Goal: Task Accomplishment & Management: Use online tool/utility

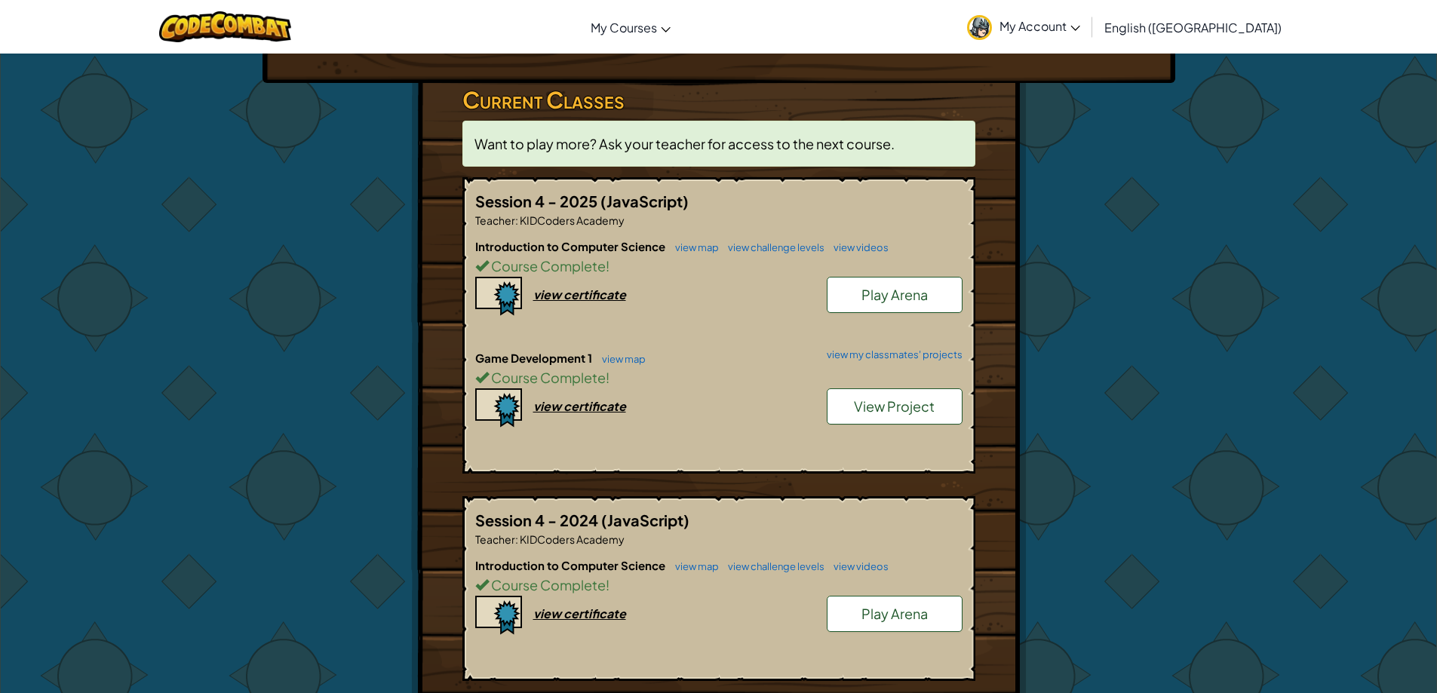
scroll to position [151, 0]
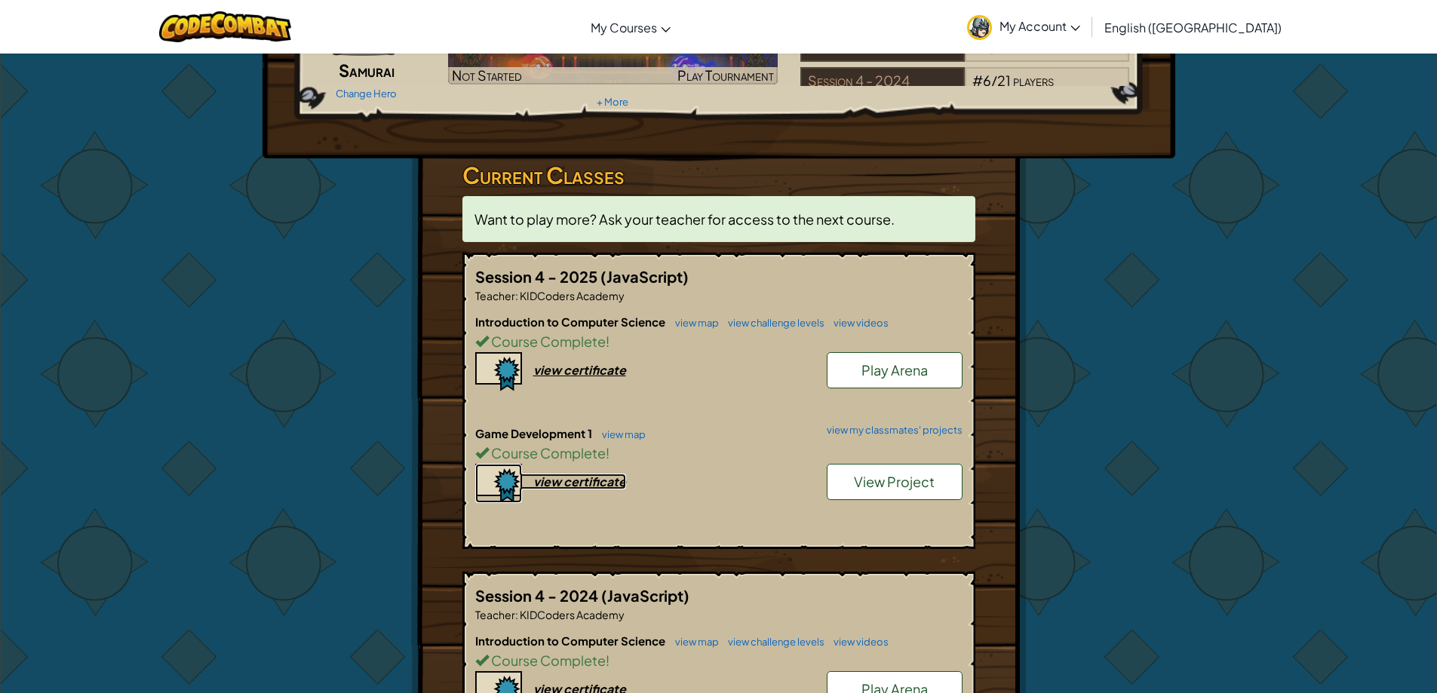
click at [601, 484] on div "view certificate" at bounding box center [579, 482] width 93 height 16
click at [900, 486] on span "View Project" at bounding box center [894, 481] width 81 height 17
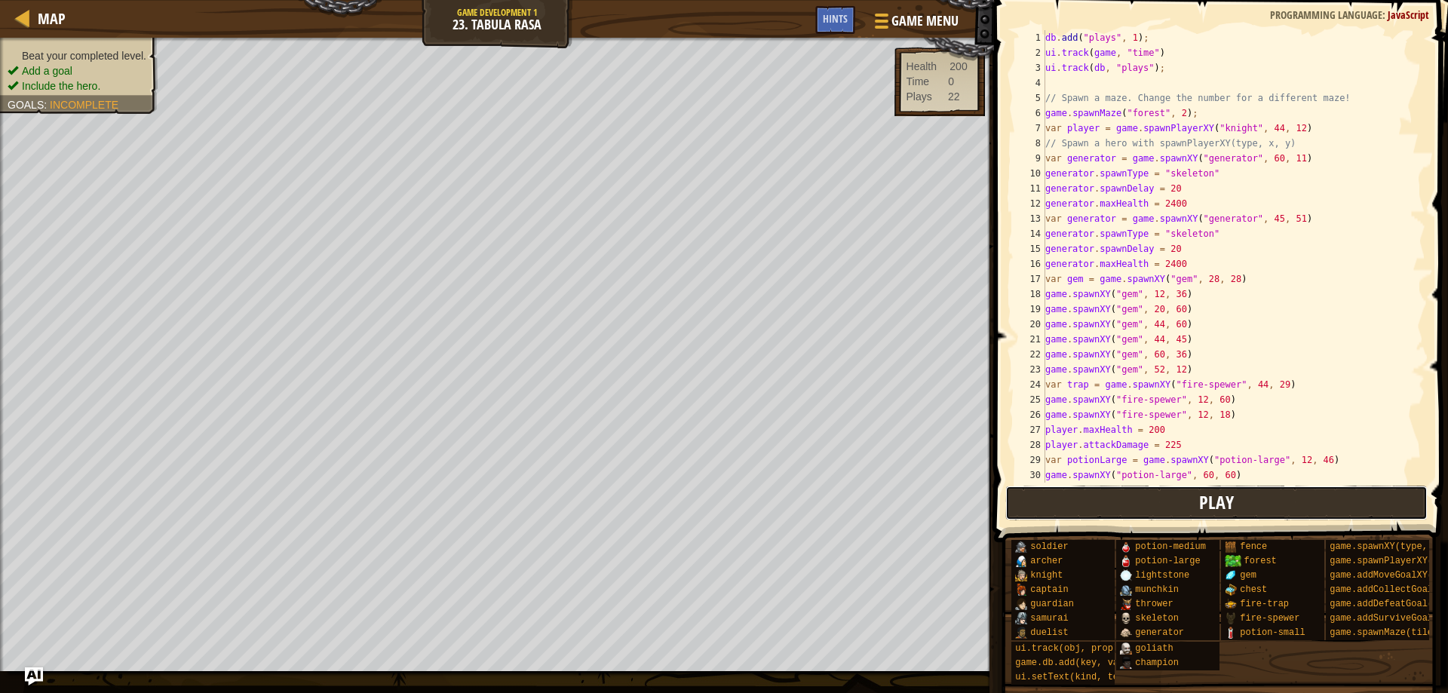
click at [1188, 493] on button "Play" at bounding box center [1216, 503] width 423 height 35
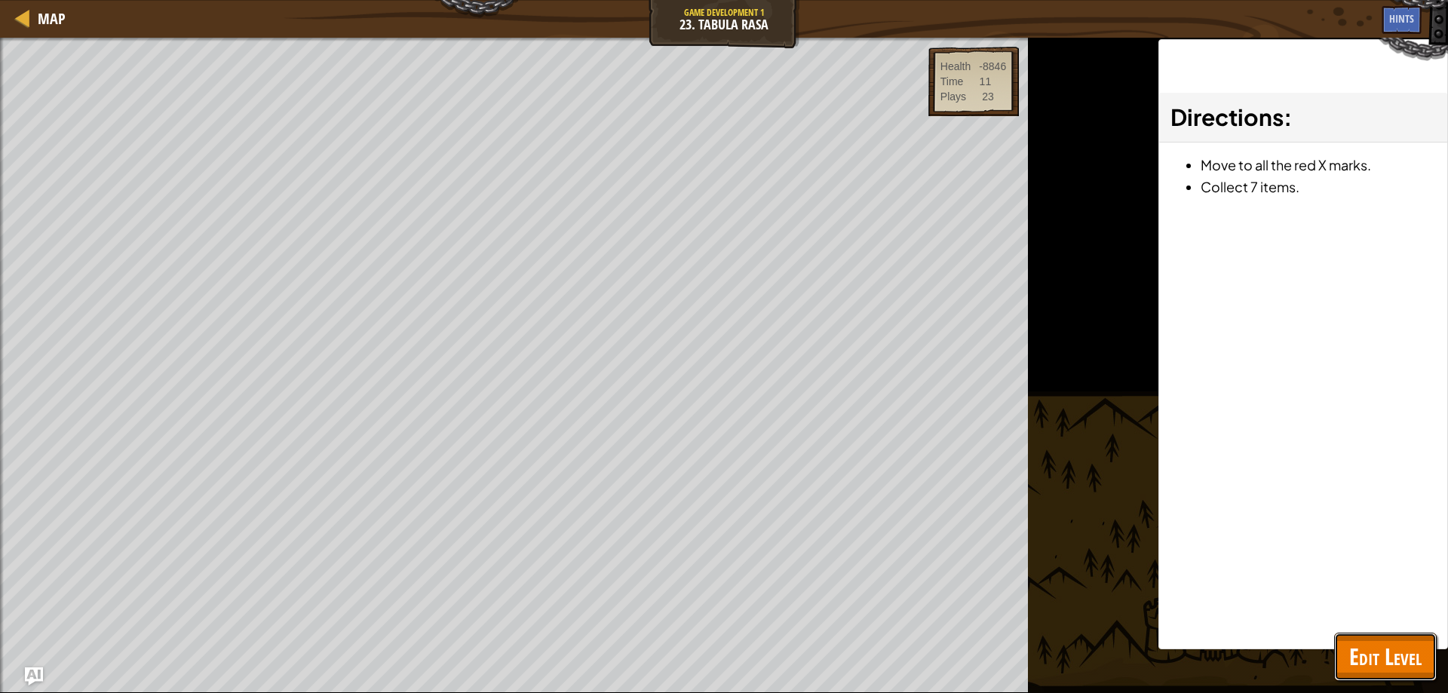
click at [1397, 649] on span "Edit Level" at bounding box center [1385, 656] width 72 height 31
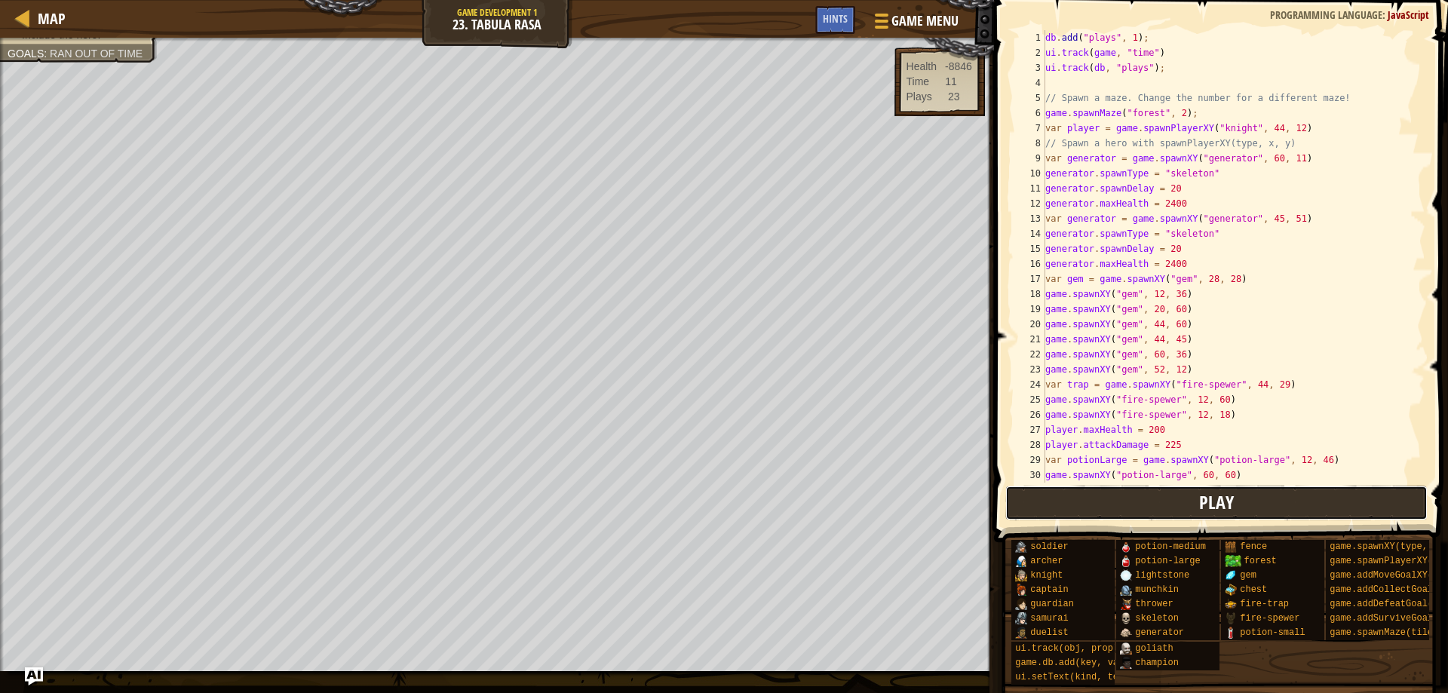
click at [1163, 490] on button "Play" at bounding box center [1216, 503] width 423 height 35
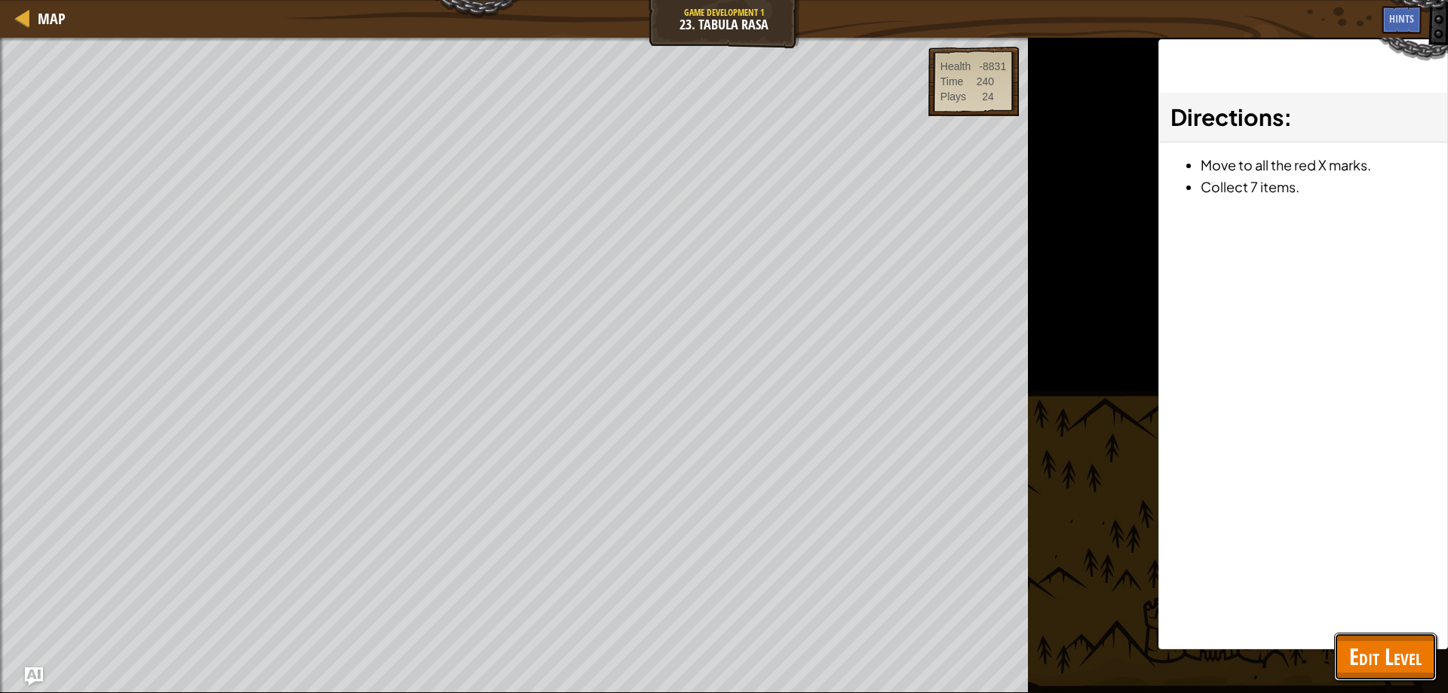
click at [1381, 652] on span "Edit Level" at bounding box center [1385, 656] width 72 height 31
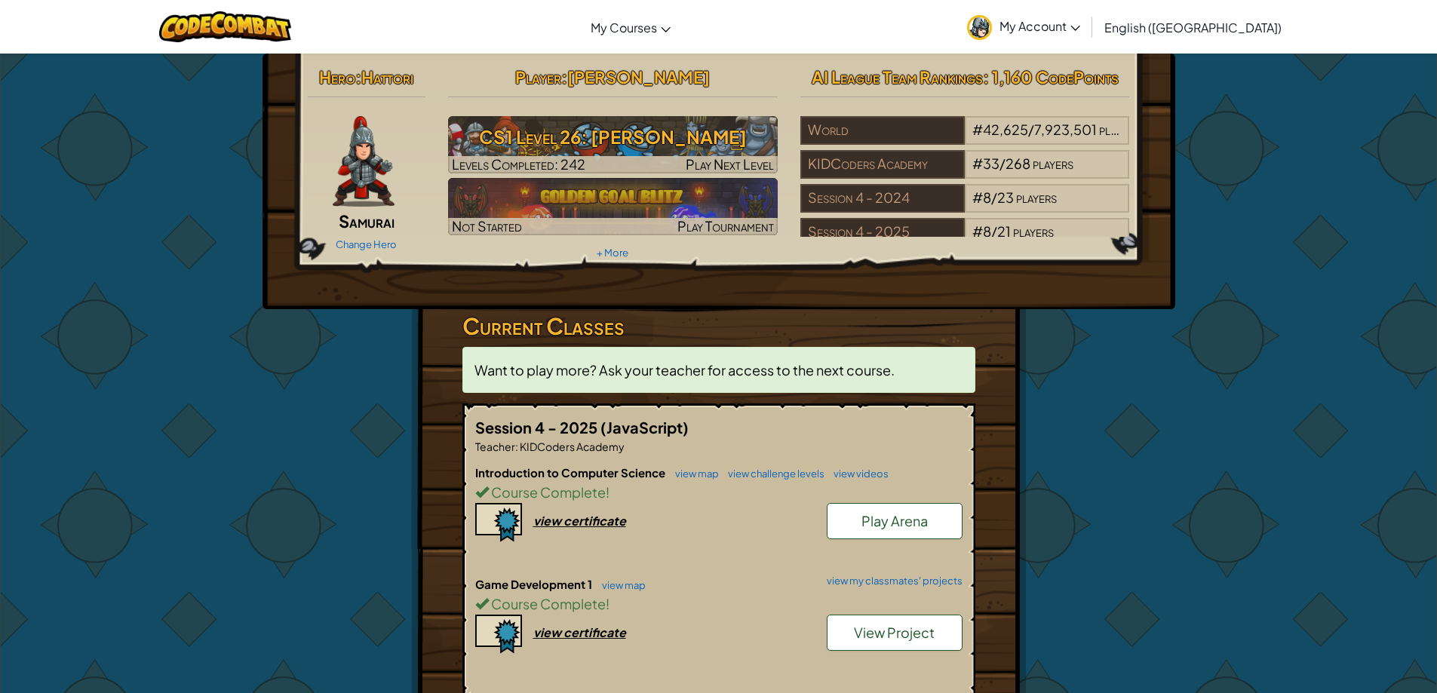
scroll to position [75, 0]
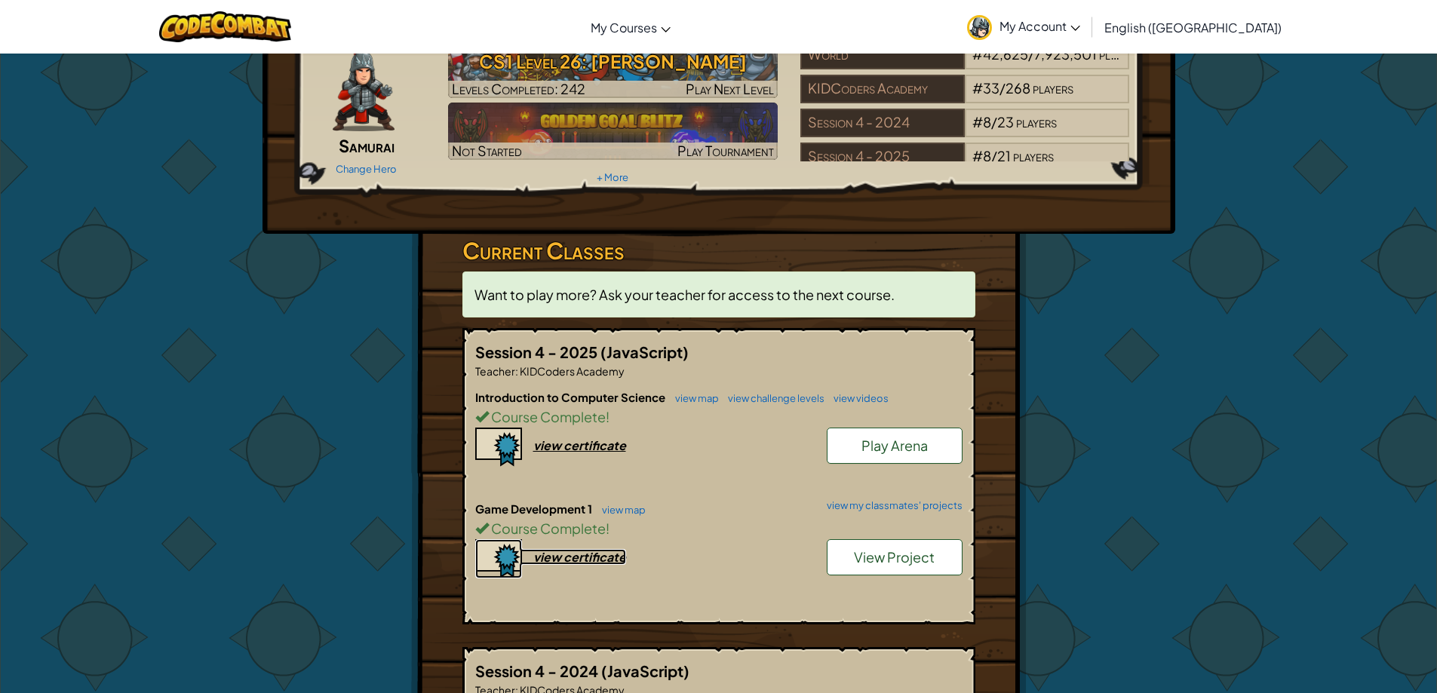
click at [618, 553] on div "view certificate" at bounding box center [579, 557] width 93 height 16
click at [886, 572] on link "View Project" at bounding box center [895, 557] width 136 height 36
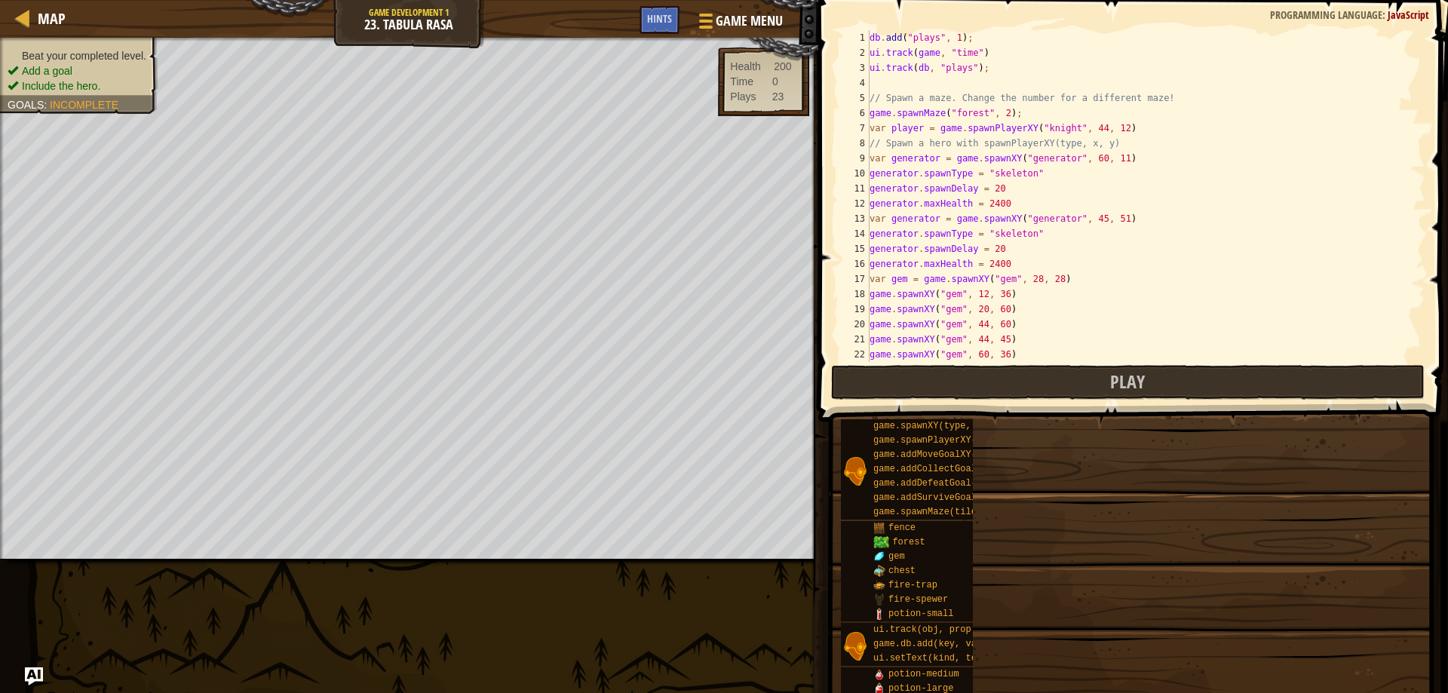
click at [1002, 363] on span at bounding box center [1135, 189] width 642 height 466
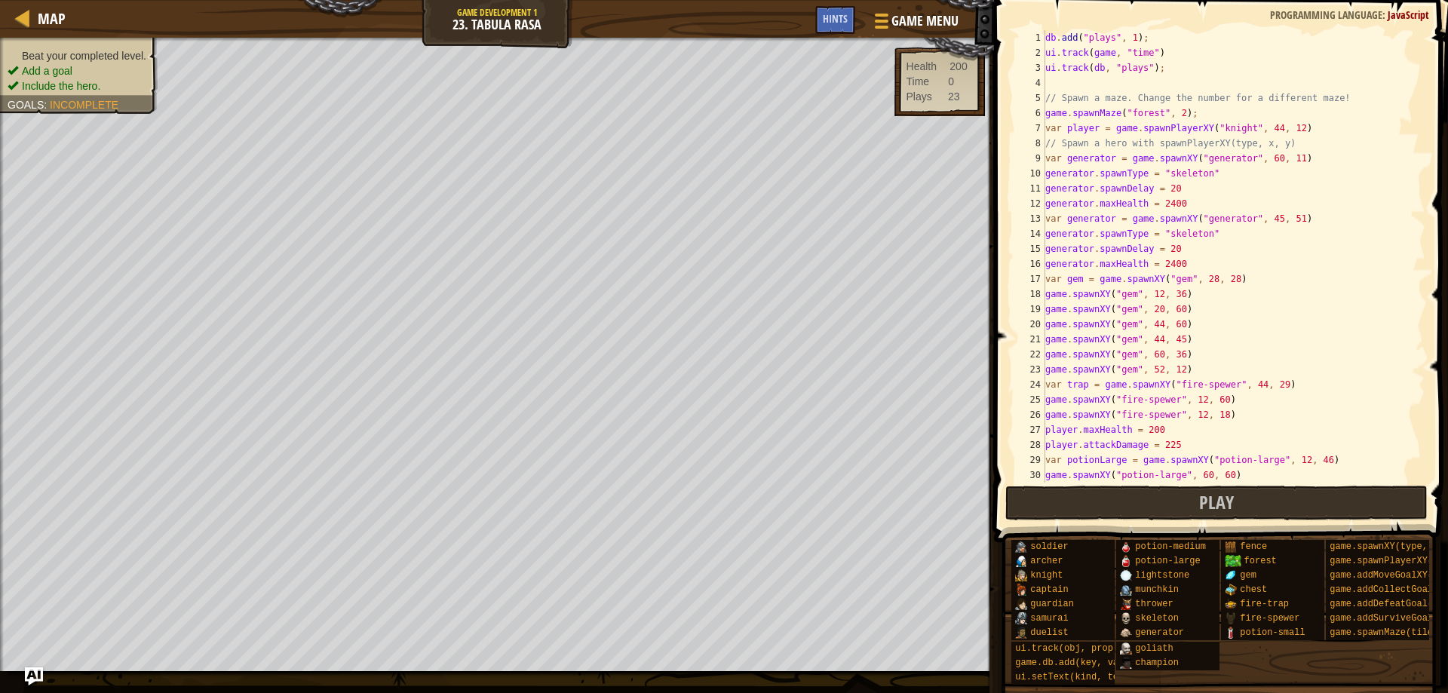
type textarea "d"
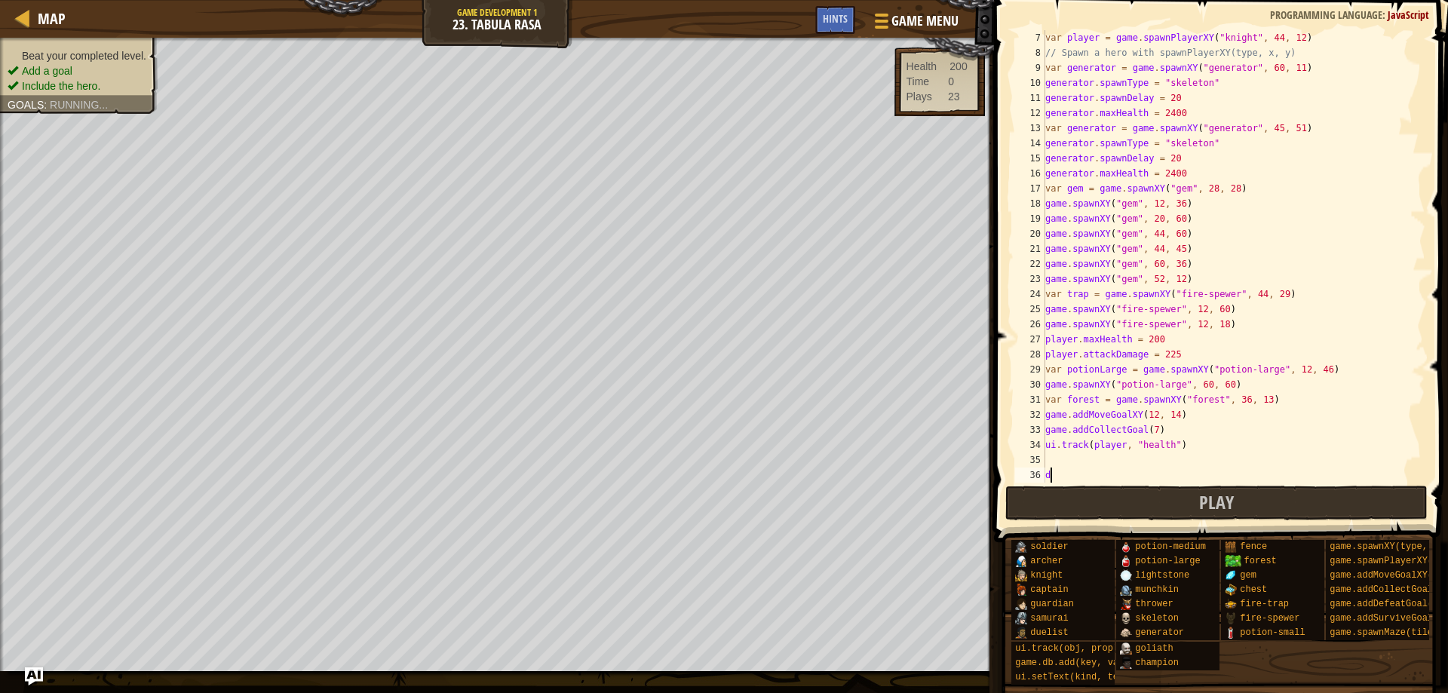
scroll to position [90, 0]
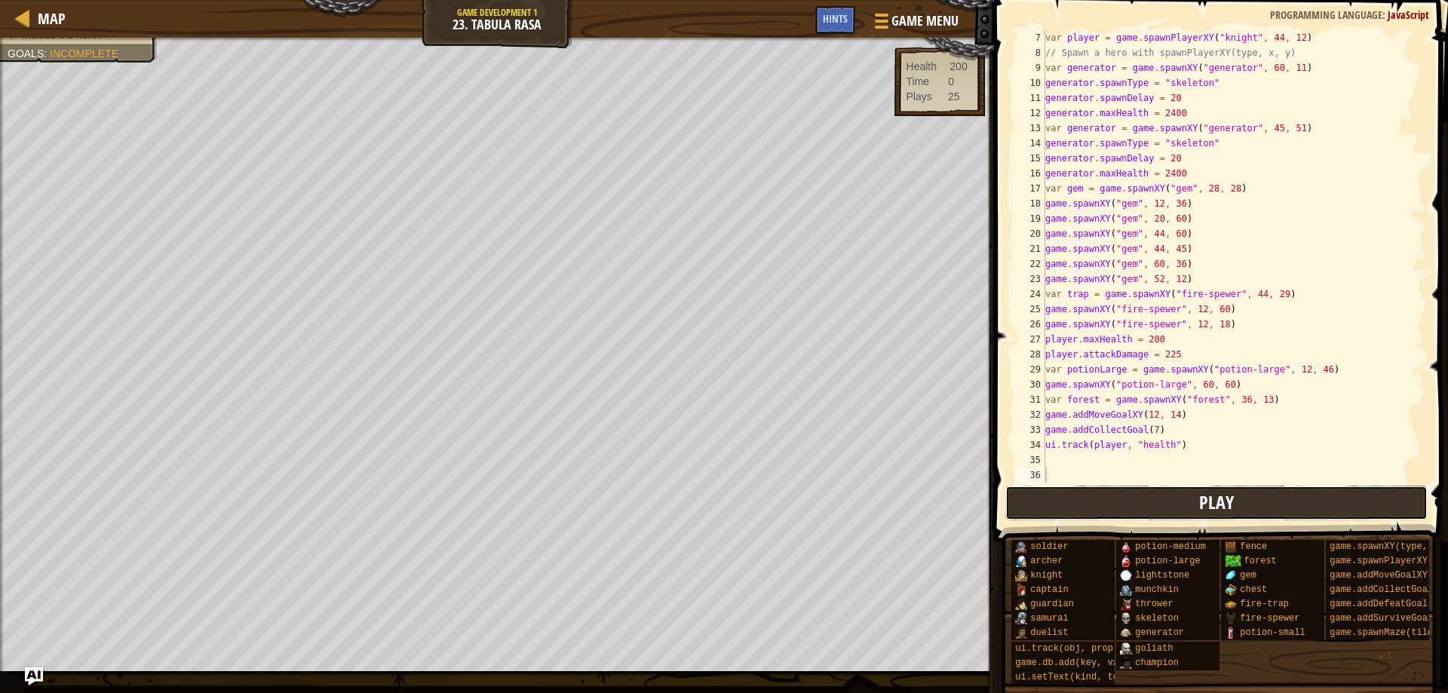
click at [1185, 517] on button "Play" at bounding box center [1216, 503] width 423 height 35
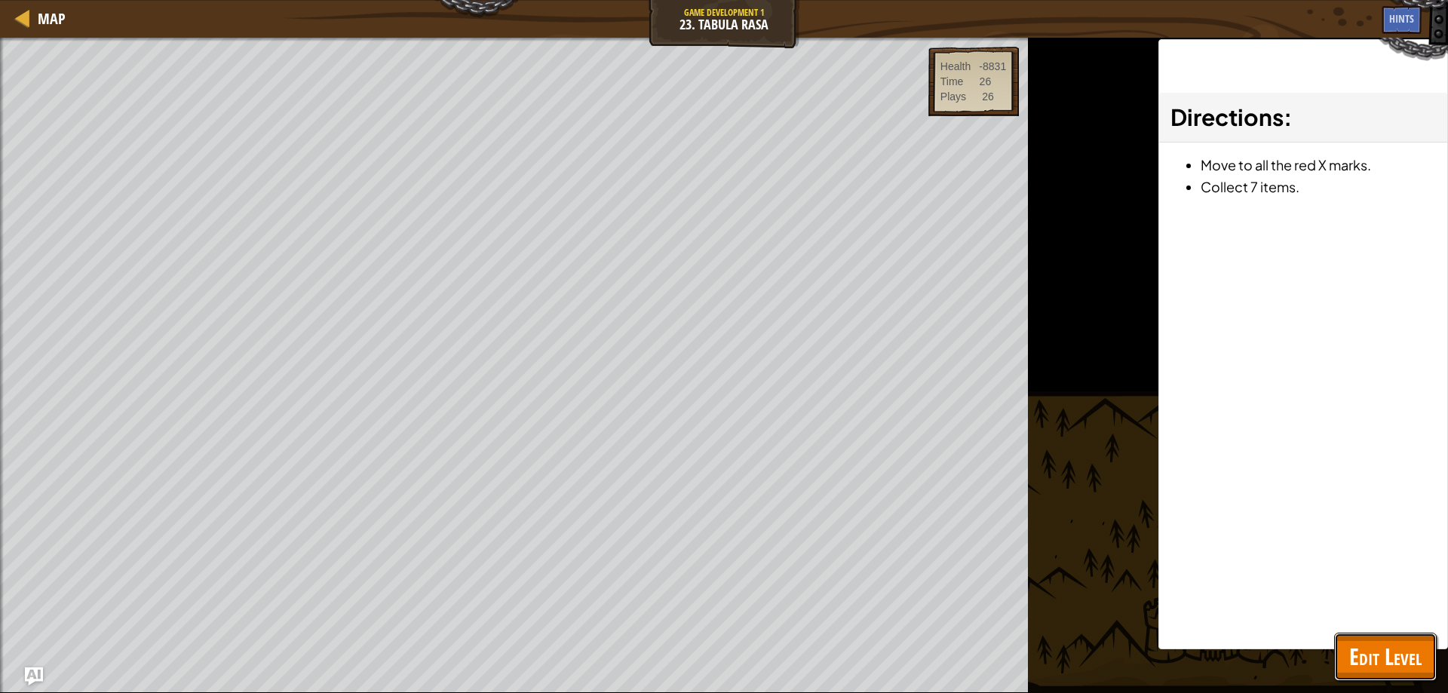
drag, startPoint x: 1404, startPoint y: 651, endPoint x: 1378, endPoint y: 626, distance: 36.3
click at [1402, 649] on span "Edit Level" at bounding box center [1385, 656] width 72 height 31
